Goal: Information Seeking & Learning: Learn about a topic

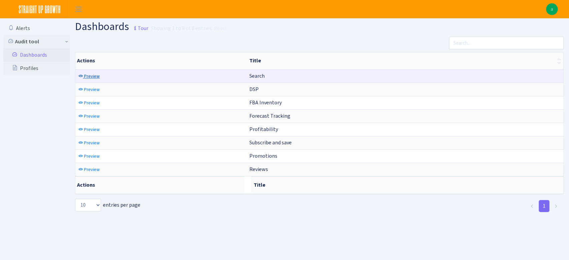
click at [95, 78] on span "Preview" at bounding box center [92, 76] width 16 height 6
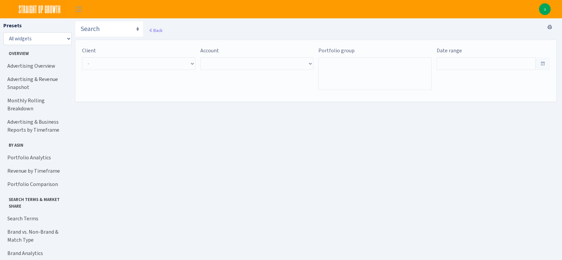
type input "[DATE] - [DATE]"
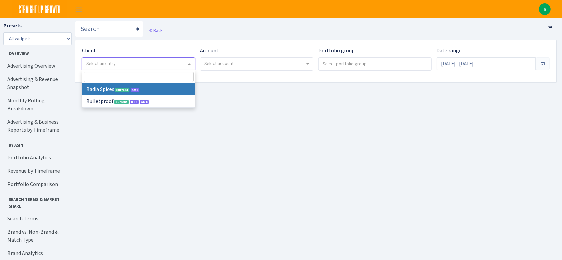
click at [109, 67] on span "Select an entry" at bounding box center [136, 63] width 100 height 7
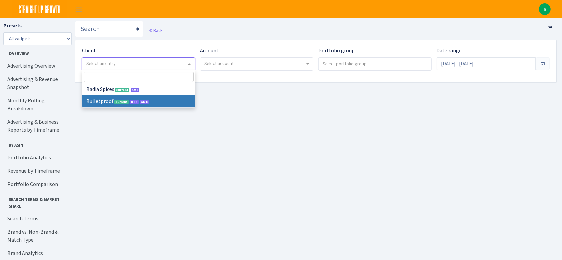
select select "409"
select select
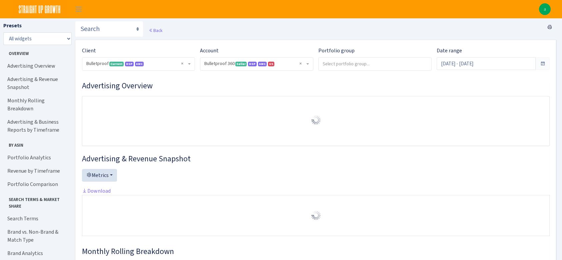
select select "3235730245795869"
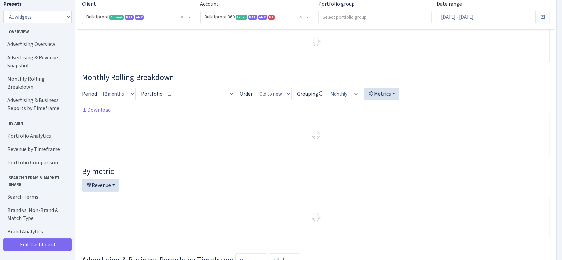
scroll to position [171, 0]
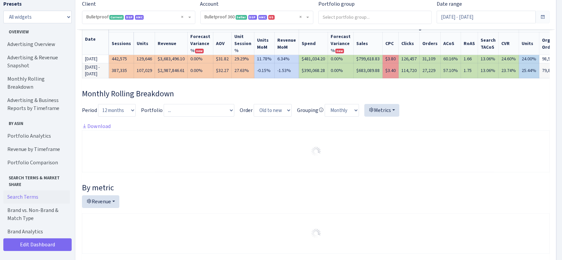
click at [16, 191] on link "Search Terms" at bounding box center [36, 196] width 67 height 13
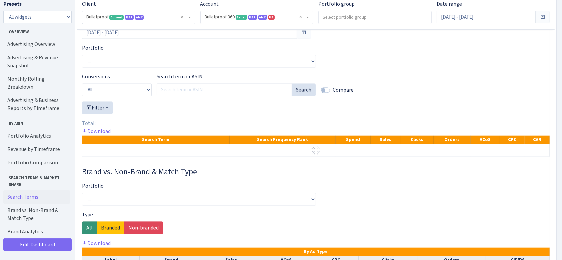
scroll to position [1358, 0]
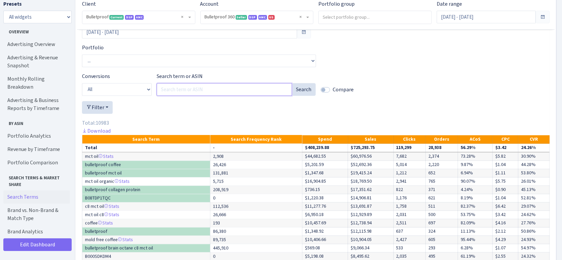
click at [171, 96] on input "Search term or ASIN" at bounding box center [225, 89] width 136 height 13
type input "course coffee grounds"
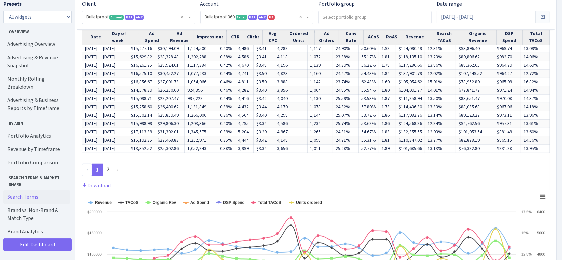
scroll to position [531, 0]
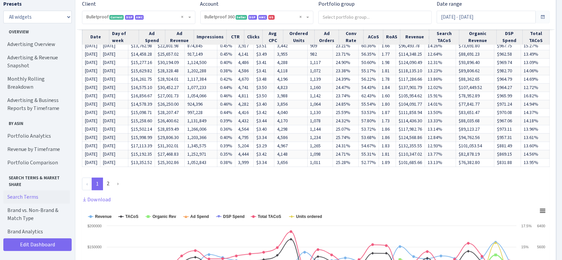
click at [19, 190] on link "Search Terms" at bounding box center [36, 196] width 67 height 13
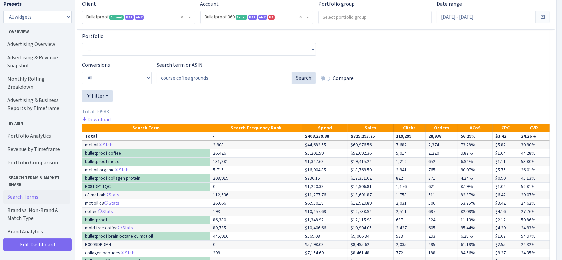
scroll to position [2516, 0]
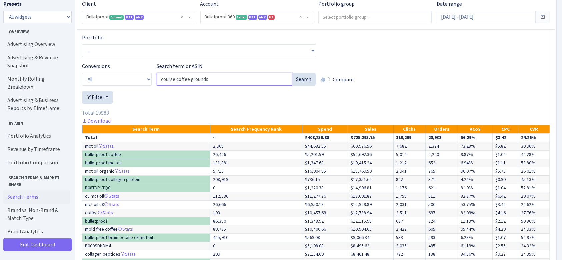
click at [287, 86] on input "course coffee grounds" at bounding box center [225, 79] width 136 height 13
click at [285, 86] on input "course coffee grounds" at bounding box center [225, 79] width 136 height 13
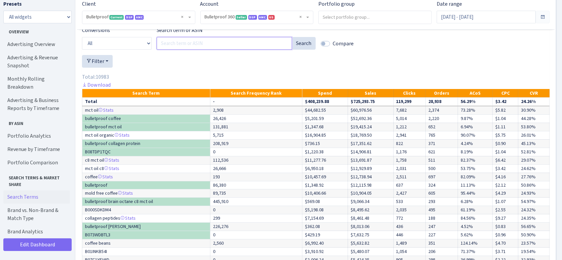
scroll to position [2552, 0]
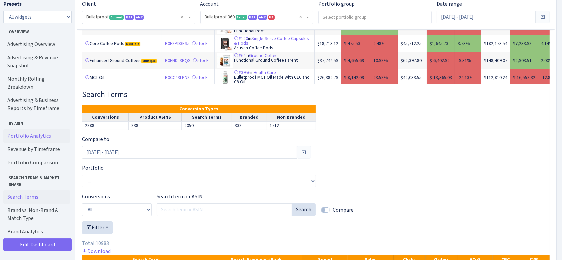
click at [41, 131] on link "Portfolio Analytics" at bounding box center [36, 135] width 67 height 13
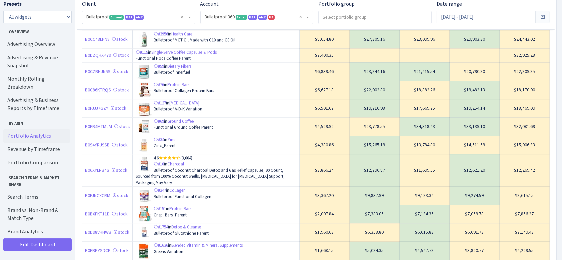
scroll to position [1861, 0]
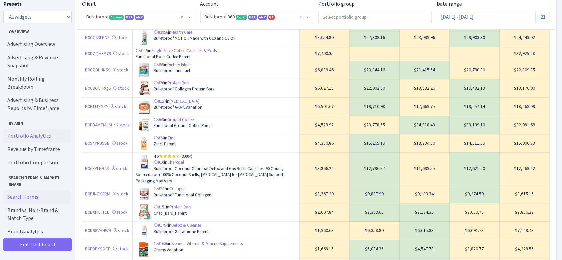
click at [23, 190] on link "Search Terms" at bounding box center [36, 196] width 67 height 13
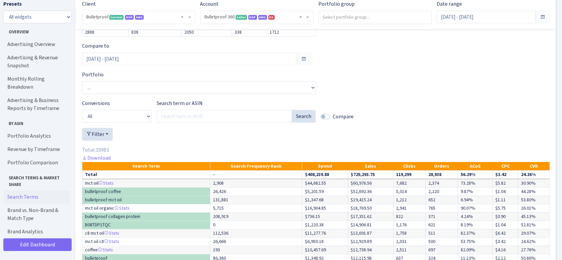
scroll to position [2646, 0]
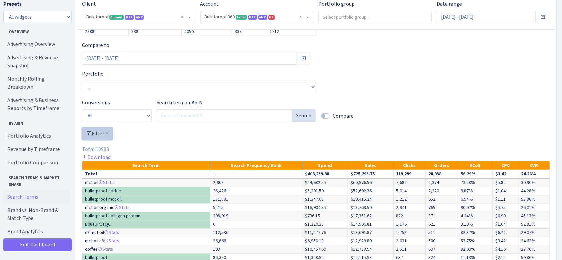
click at [109, 140] on button "Filter" at bounding box center [97, 133] width 31 height 13
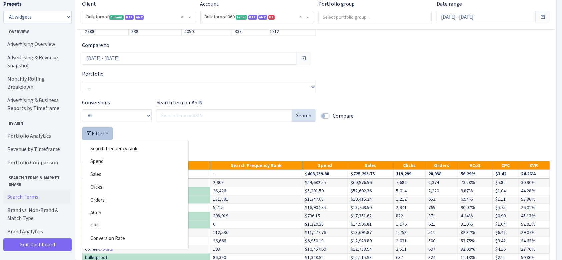
click at [209, 145] on div at bounding box center [315, 136] width 467 height 18
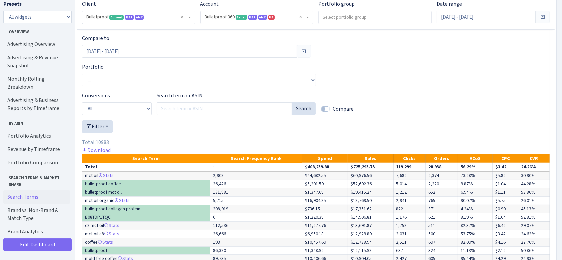
scroll to position [2652, 0]
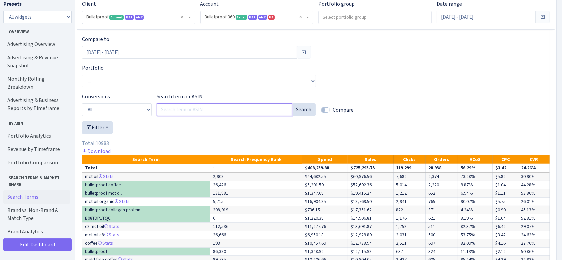
click at [195, 116] on input "Search term or ASIN" at bounding box center [225, 109] width 136 height 13
click at [300, 116] on button "Search" at bounding box center [304, 109] width 24 height 13
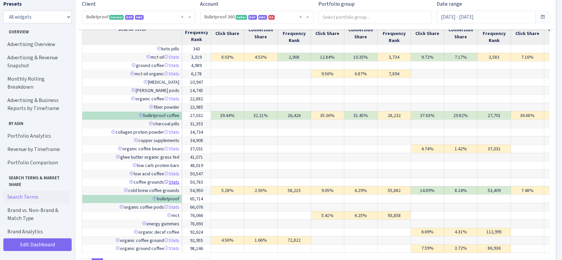
scroll to position [3665, 0]
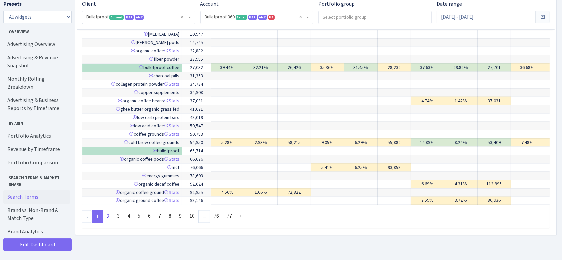
click at [109, 210] on link "2" at bounding box center [108, 216] width 11 height 12
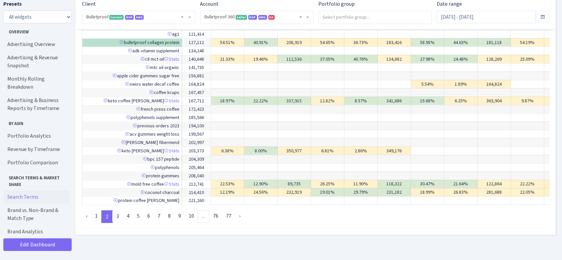
click at [118, 211] on link "3" at bounding box center [117, 216] width 11 height 12
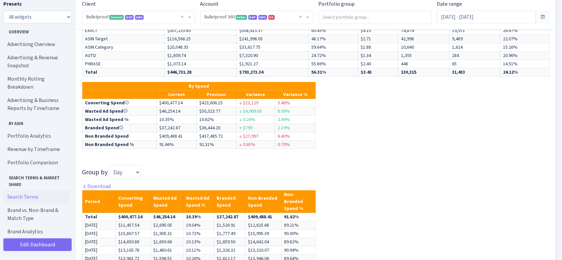
scroll to position [3068, 0]
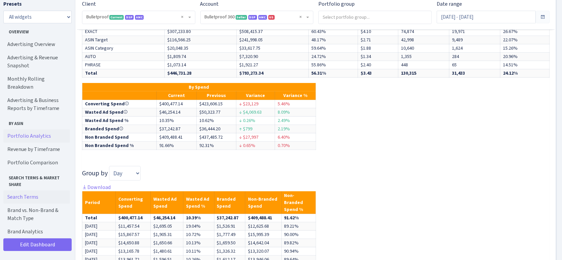
click at [33, 130] on link "Portfolio Analytics" at bounding box center [36, 135] width 67 height 13
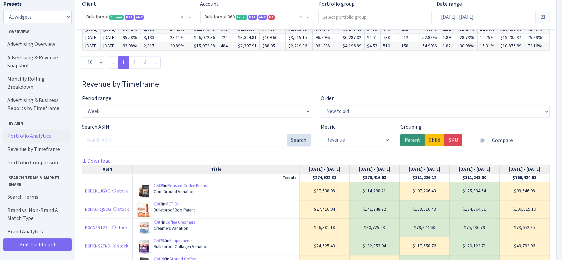
scroll to position [1525, 0]
click at [32, 190] on link "Search Terms" at bounding box center [36, 196] width 67 height 13
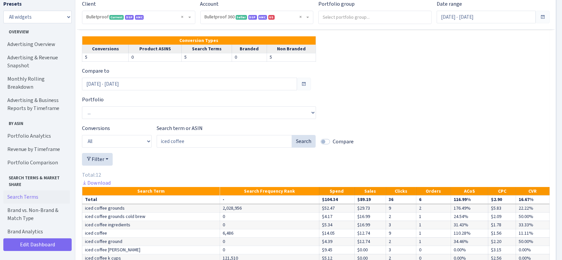
scroll to position [2626, 0]
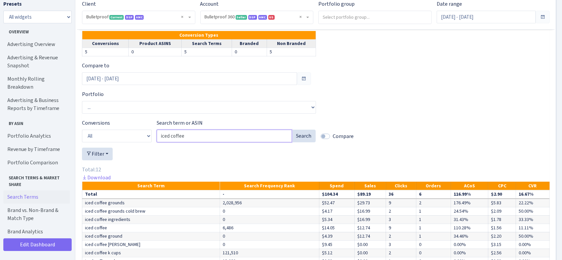
click at [175, 142] on input "iced coffee" at bounding box center [225, 136] width 136 height 13
click at [303, 142] on button "Search" at bounding box center [304, 136] width 24 height 13
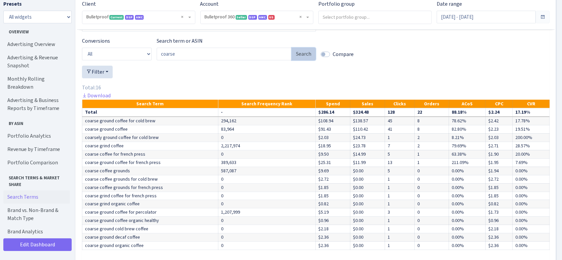
scroll to position [2701, 0]
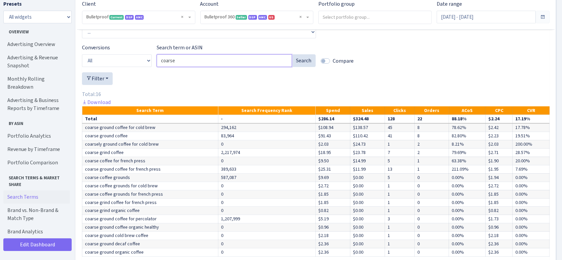
click at [180, 67] on input "coarse" at bounding box center [225, 60] width 136 height 13
type input "french press"
click at [299, 67] on button "Search" at bounding box center [304, 60] width 24 height 13
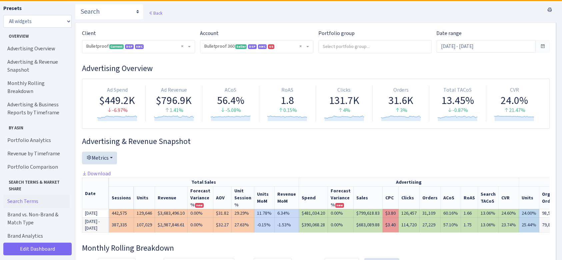
scroll to position [18, 0]
